Goal: Find specific fact: Find specific fact

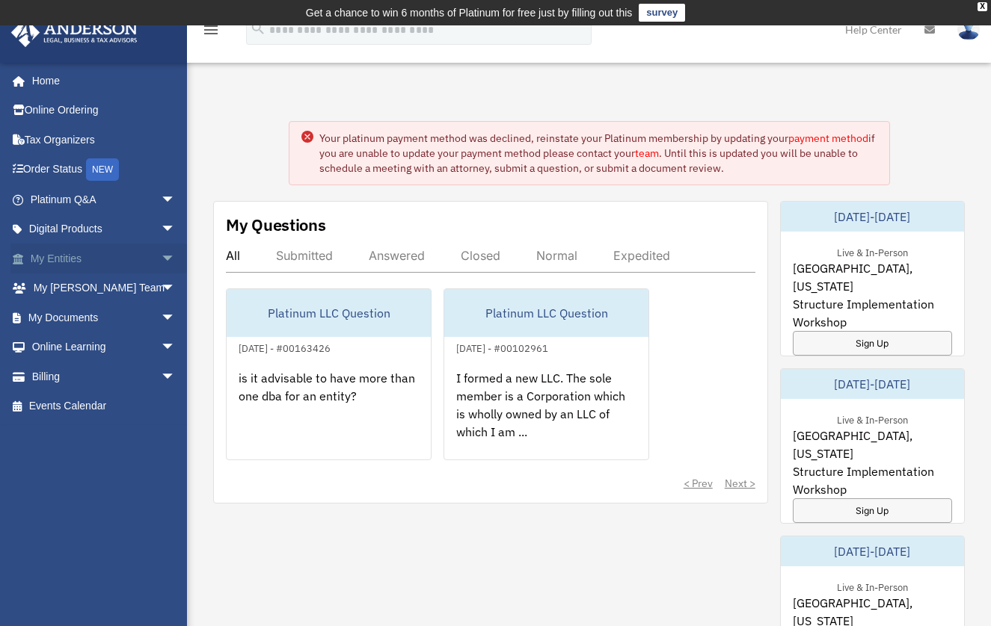
click at [71, 262] on link "My Entities arrow_drop_down" at bounding box center [104, 259] width 188 height 30
click at [161, 257] on span "arrow_drop_down" at bounding box center [176, 259] width 30 height 31
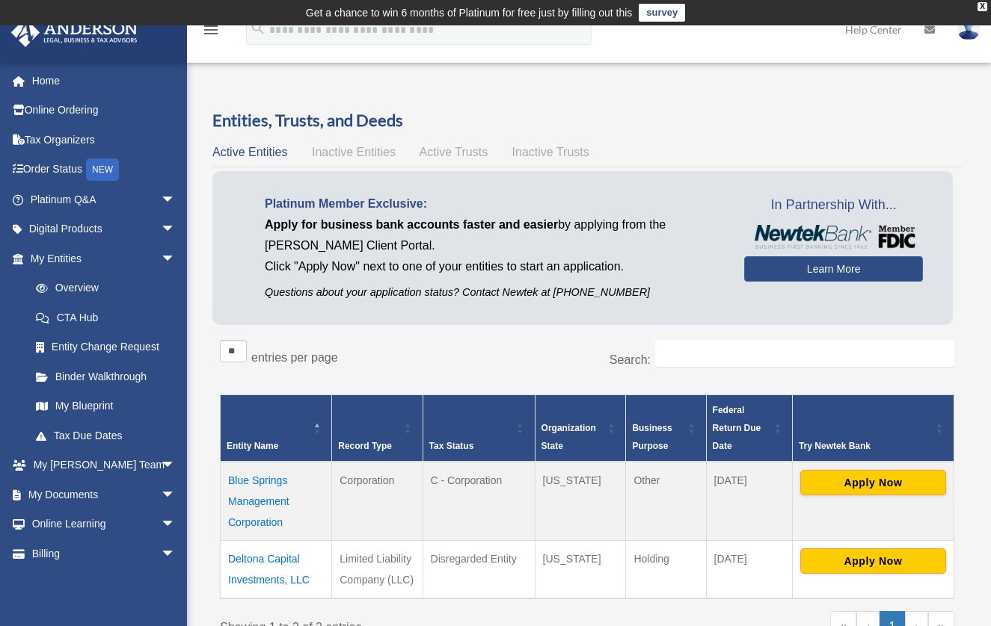
click at [246, 564] on td "Deltona Capital Investments, LLC" at bounding box center [276, 570] width 111 height 58
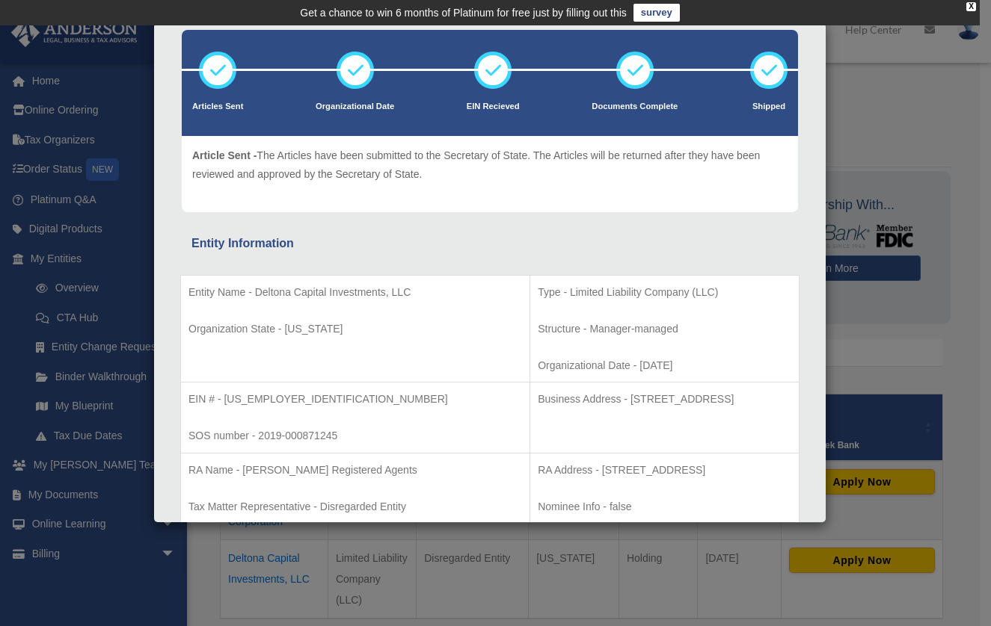
scroll to position [150, 0]
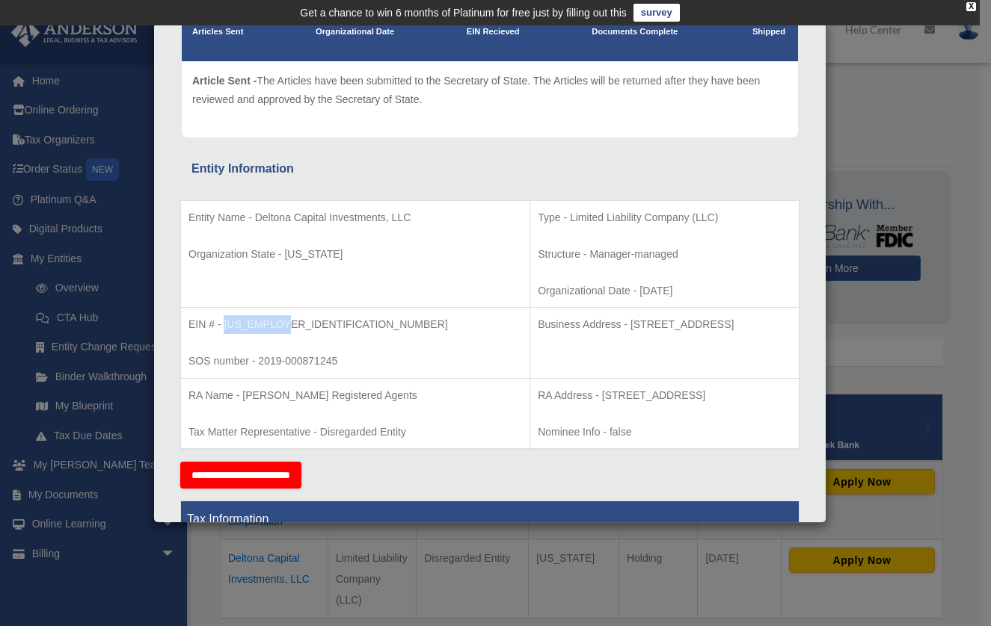
drag, startPoint x: 223, startPoint y: 324, endPoint x: 279, endPoint y: 327, distance: 56.1
click at [279, 327] on p "EIN # - [US_EMPLOYER_IDENTIFICATION_NUMBER]" at bounding box center [354, 324] width 333 height 19
copy p "[US_EMPLOYER_IDENTIFICATION_NUMBER]"
